Goal: Task Accomplishment & Management: Manage account settings

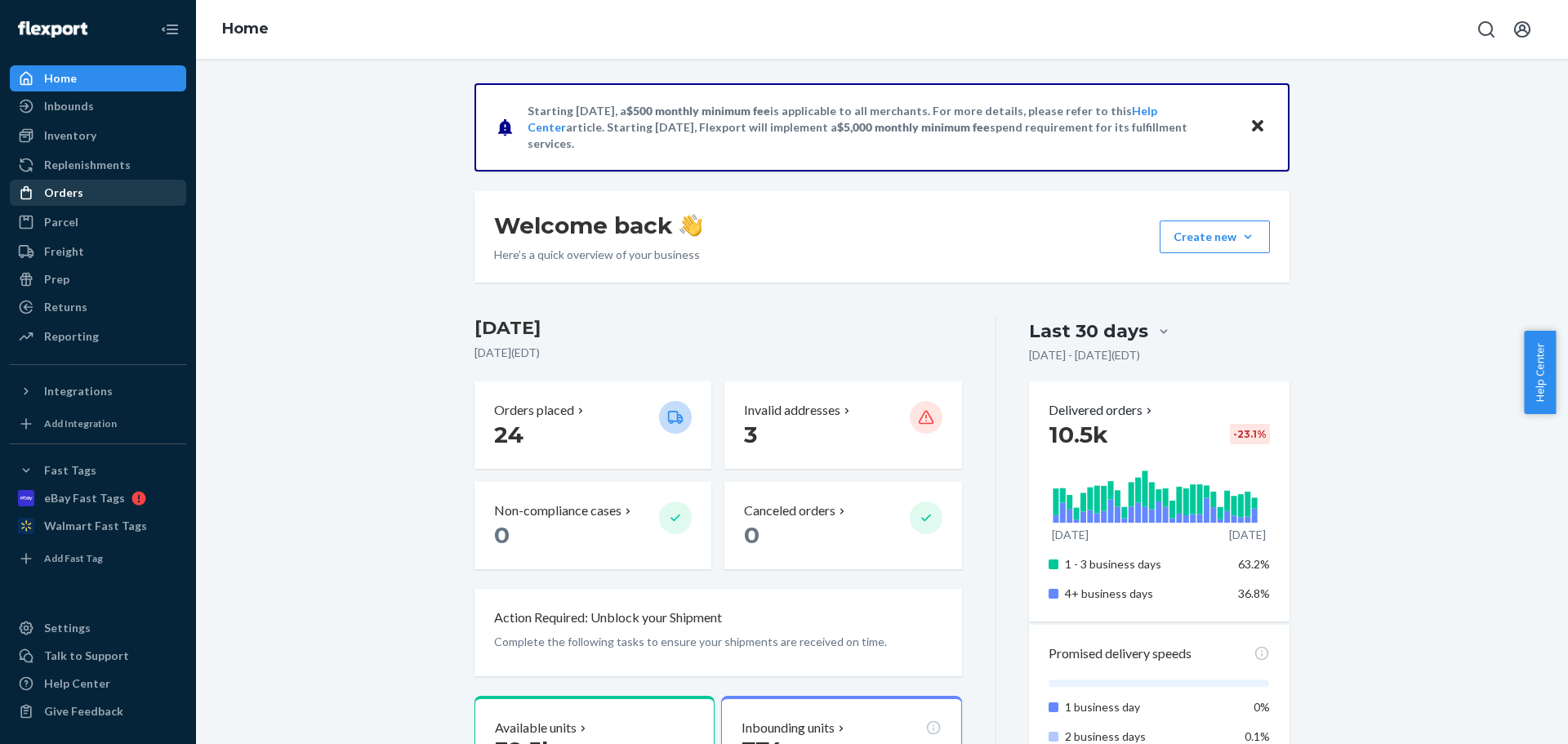
click at [75, 195] on div "Orders" at bounding box center [63, 193] width 39 height 17
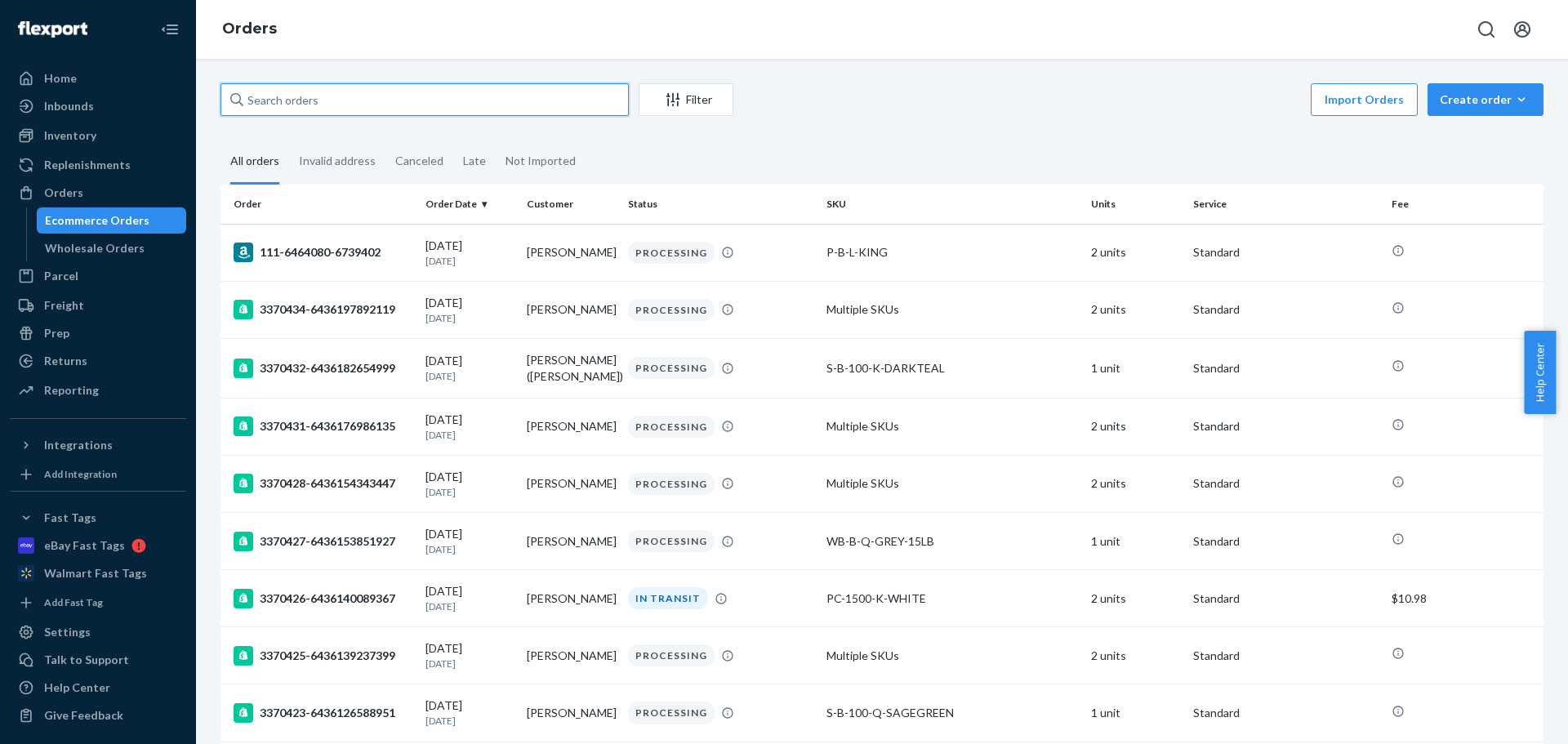
click at [306, 103] on input "text" at bounding box center [424, 99] width 408 height 33
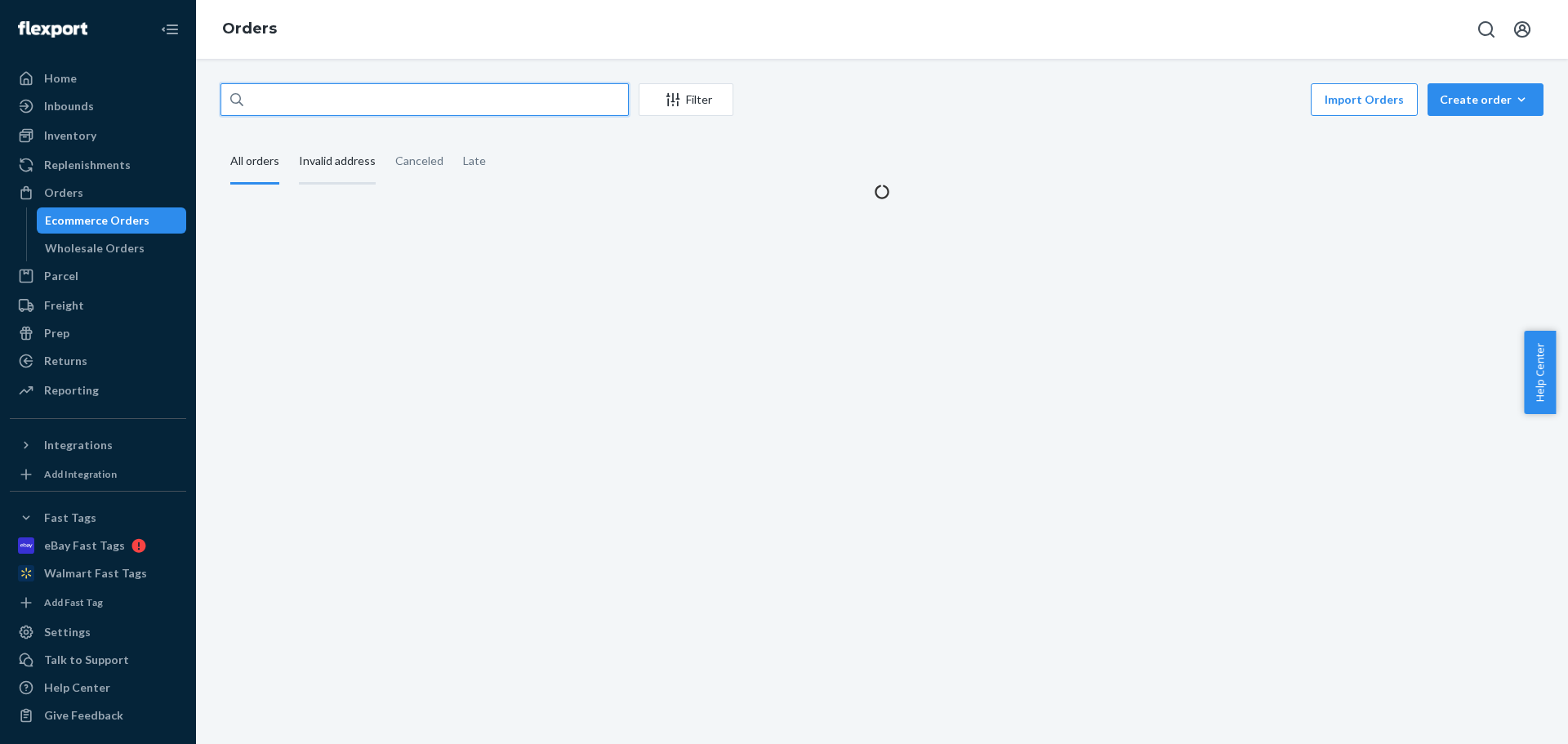
paste input "[PERSON_NAME]"
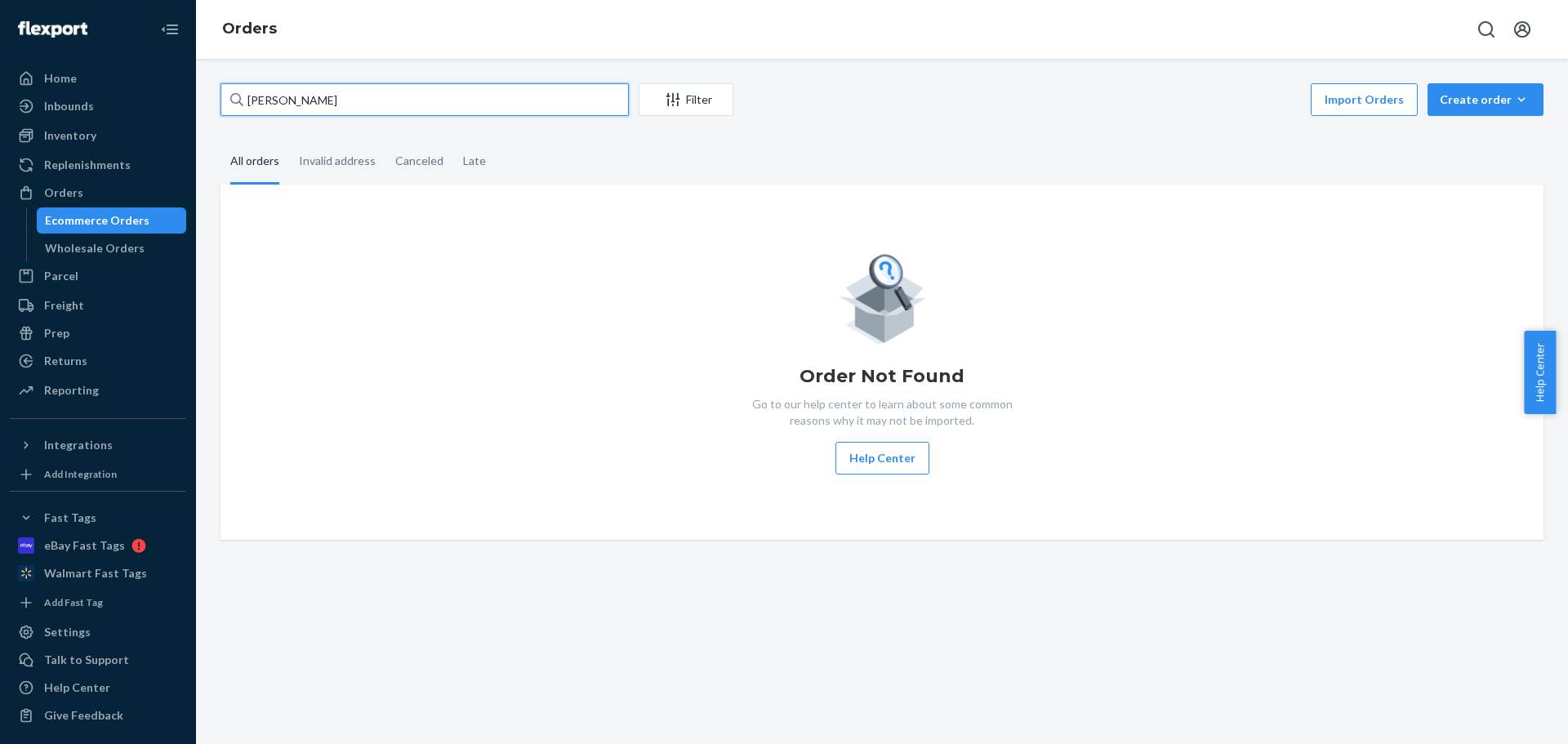
click at [248, 98] on input "[PERSON_NAME]" at bounding box center [424, 99] width 408 height 33
type input "[PERSON_NAME]"
drag, startPoint x: 327, startPoint y: 89, endPoint x: 226, endPoint y: 86, distance: 101.0
click at [215, 89] on div "[PERSON_NAME] Filter Import Orders Create order Ecommerce order Removal order A…" at bounding box center [881, 311] width 1347 height 457
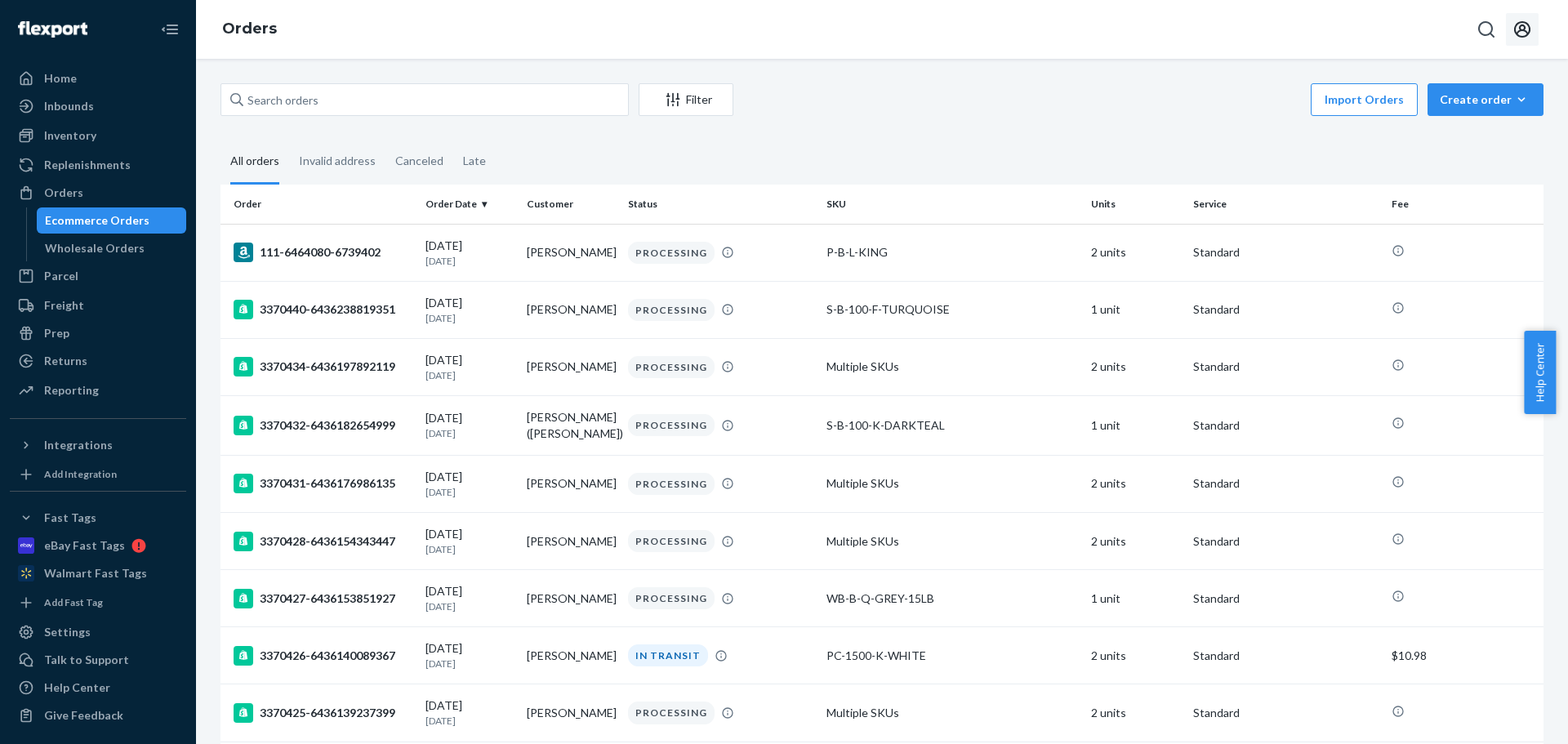
click at [1523, 31] on icon "Open account menu" at bounding box center [1523, 29] width 17 height 17
drag, startPoint x: 1408, startPoint y: 164, endPoint x: 917, endPoint y: 438, distance: 562.3
click at [1307, 50] on div "Log out" at bounding box center [1286, 42] width 39 height 17
